Goal: Task Accomplishment & Management: Manage account settings

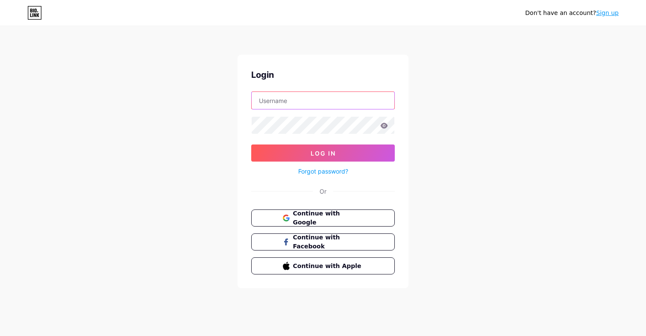
click at [297, 103] on input "text" at bounding box center [323, 100] width 143 height 17
type input "abbeyallure"
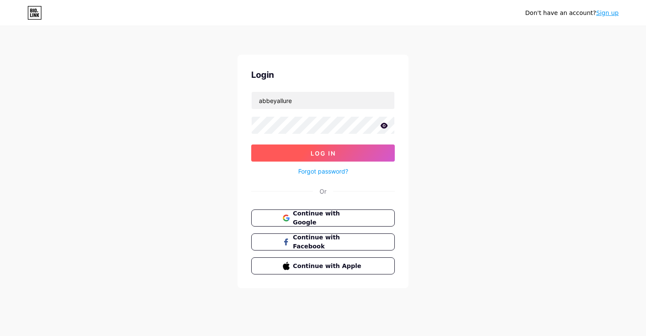
click at [328, 160] on button "Log In" at bounding box center [323, 152] width 144 height 17
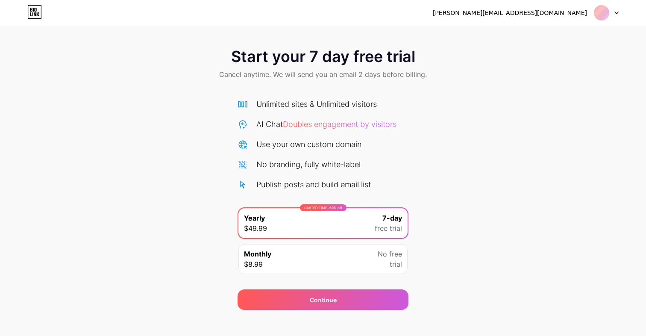
scroll to position [8, 0]
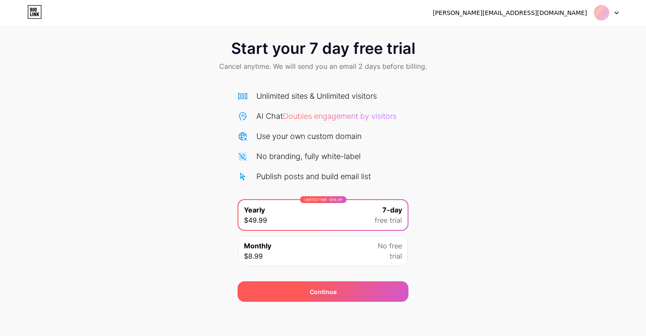
click at [345, 301] on div "Continue" at bounding box center [323, 291] width 171 height 21
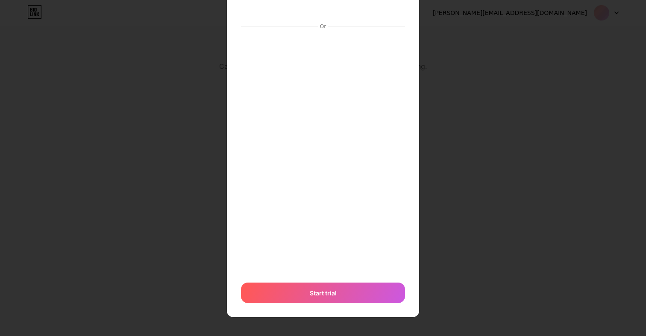
scroll to position [0, 0]
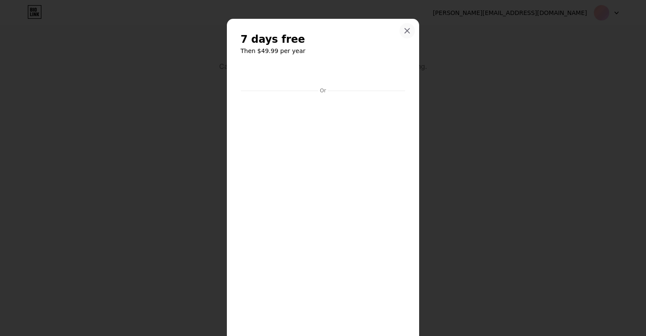
click at [408, 29] on icon at bounding box center [407, 31] width 5 height 5
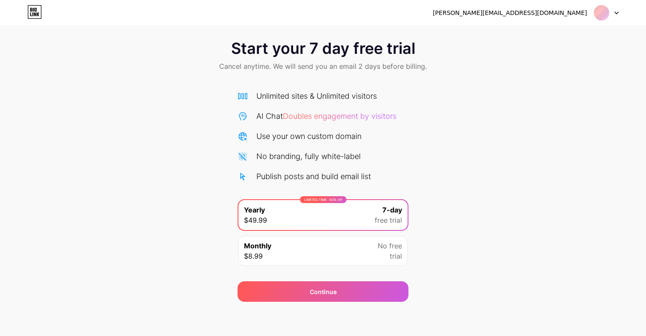
click at [619, 12] on div "[PERSON_NAME][EMAIL_ADDRESS][DOMAIN_NAME] Logout" at bounding box center [323, 12] width 646 height 15
click at [612, 12] on div at bounding box center [606, 12] width 25 height 15
click at [36, 9] on icon at bounding box center [35, 10] width 2 height 4
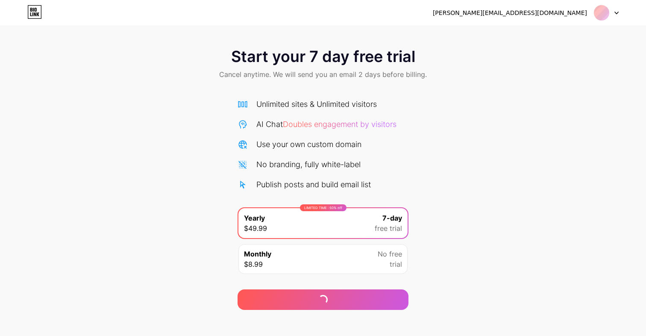
click at [36, 9] on icon at bounding box center [35, 10] width 2 height 4
